Goal: Find specific page/section: Find specific page/section

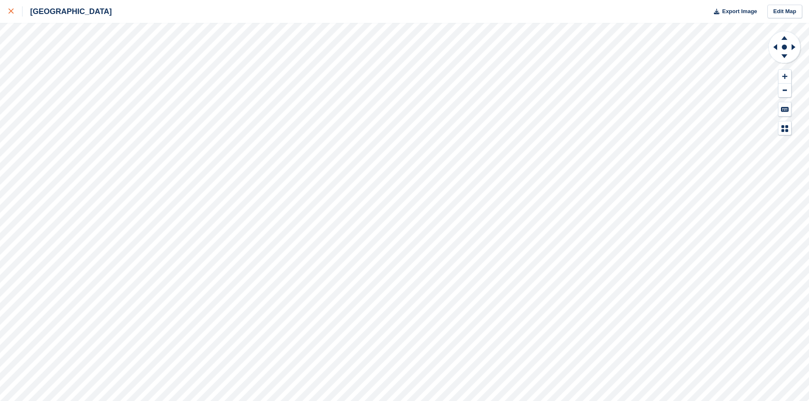
click at [11, 12] on icon at bounding box center [10, 10] width 5 height 5
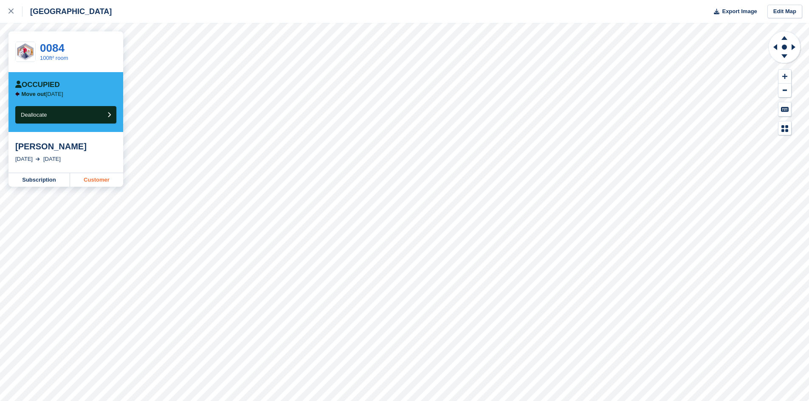
click at [97, 179] on link "Customer" at bounding box center [96, 180] width 53 height 14
